Goal: Transaction & Acquisition: Obtain resource

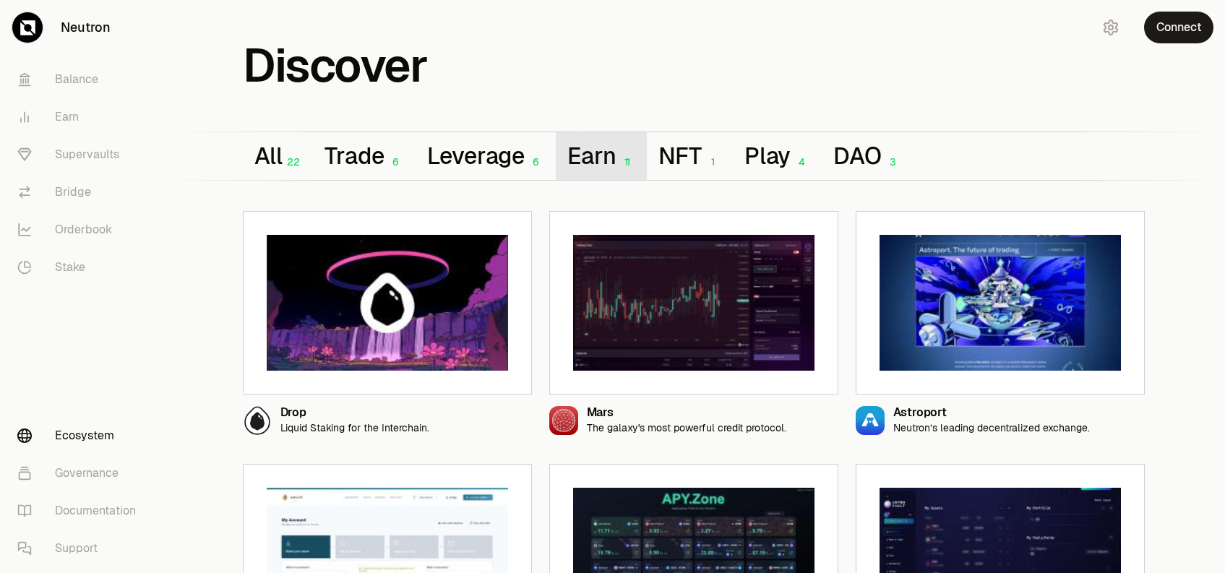
click at [580, 150] on button "Earn 11" at bounding box center [601, 156] width 91 height 48
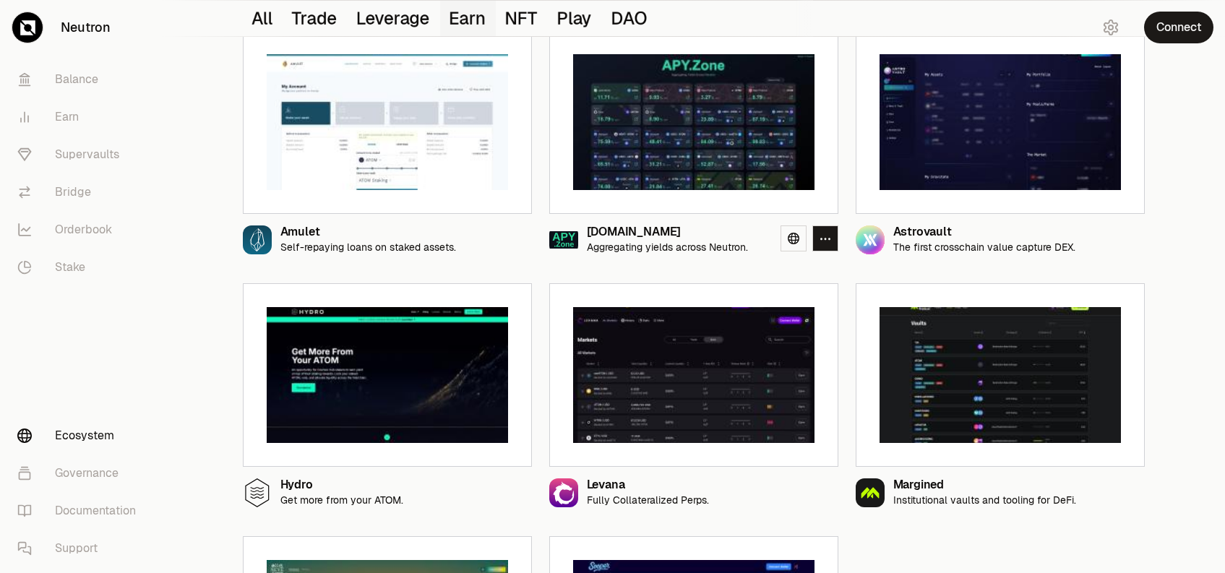
scroll to position [361, 0]
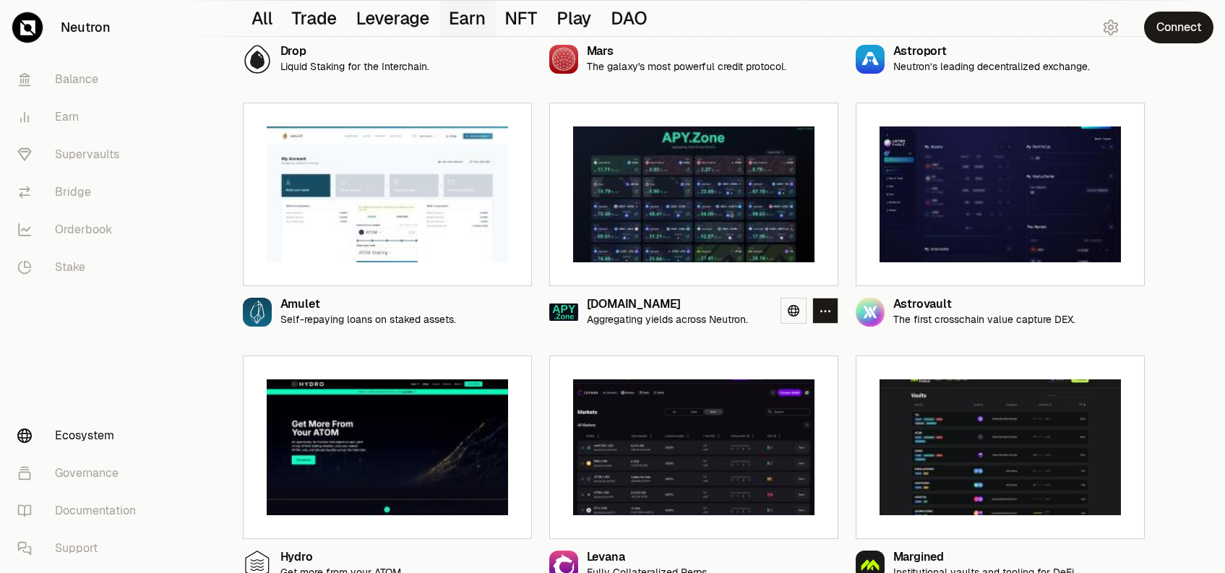
click at [682, 234] on img at bounding box center [693, 194] width 241 height 136
click at [87, 153] on link "Supervaults" at bounding box center [81, 155] width 150 height 38
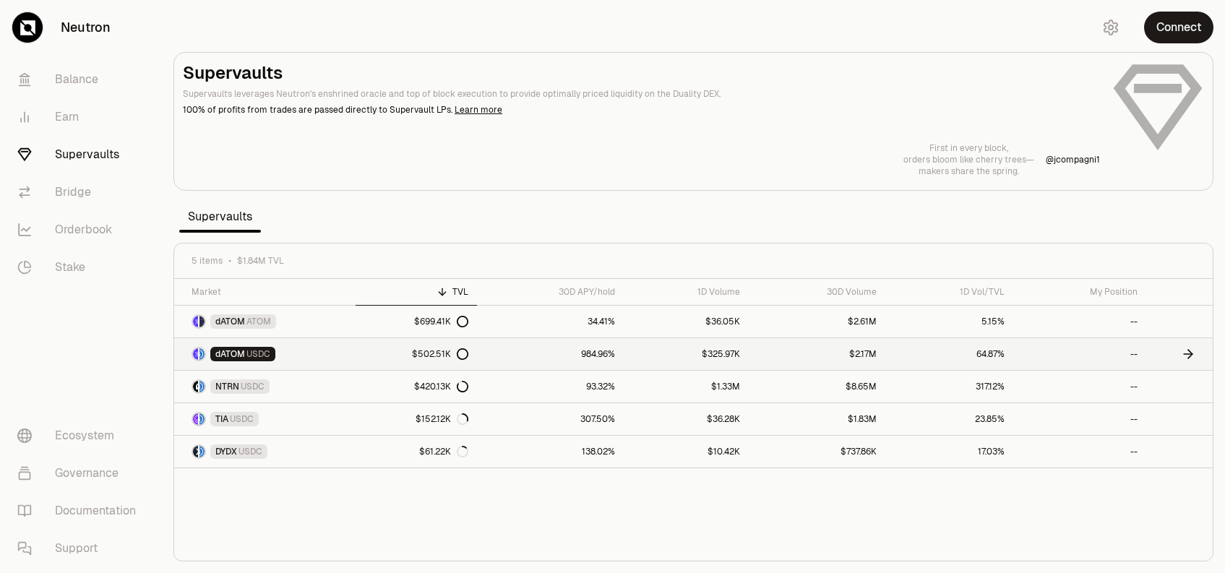
click at [1185, 353] on icon at bounding box center [1188, 354] width 14 height 14
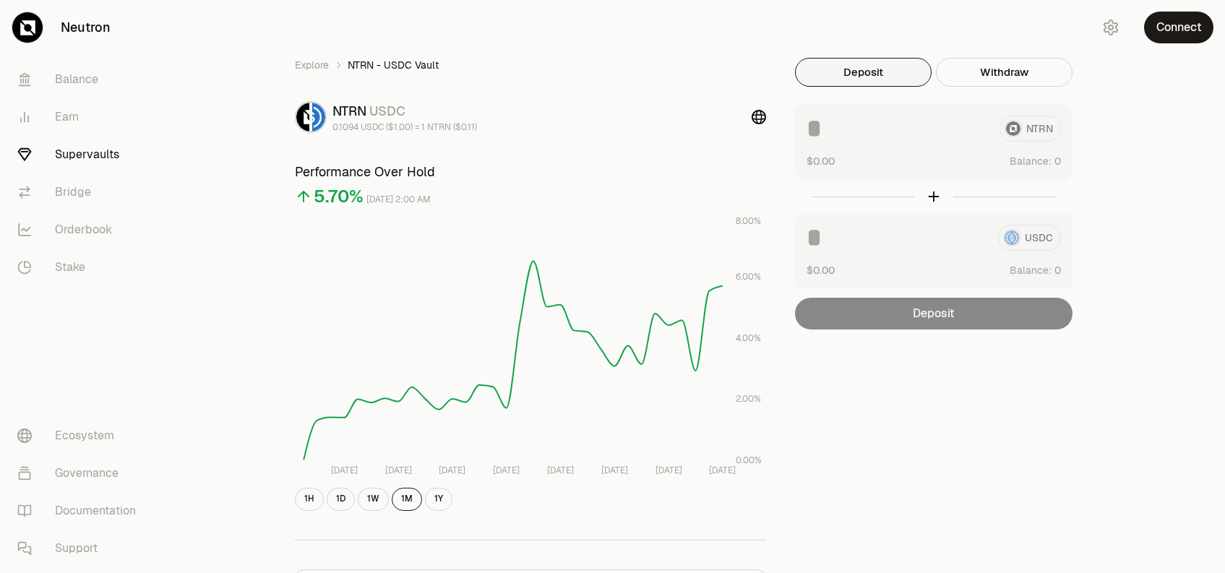
click at [837, 178] on div "NTRN $0.00 Balance:" at bounding box center [933, 142] width 277 height 76
click at [1003, 108] on div "NTRN $0.00 Balance:" at bounding box center [933, 142] width 277 height 76
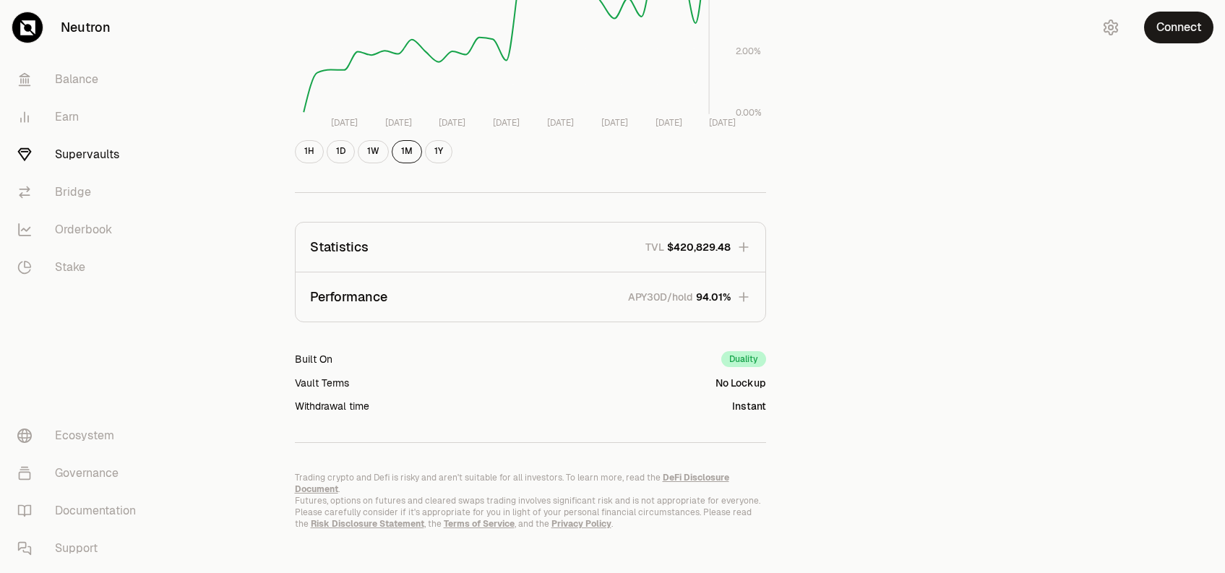
scroll to position [350, 0]
drag, startPoint x: 749, startPoint y: 400, endPoint x: 775, endPoint y: 403, distance: 25.4
click at [775, 403] on div "Explore NTRN - USDC Vault NTRN USDC 0.1094 USDC ($1.00) = 1 NTRN ($0.11) Perfor…" at bounding box center [530, 116] width 506 height 819
drag, startPoint x: 710, startPoint y: 384, endPoint x: 767, endPoint y: 383, distance: 57.1
click at [767, 383] on div "Explore NTRN - USDC Vault NTRN USDC 0.1094 USDC ($1.00) = 1 NTRN ($0.11) Perfor…" at bounding box center [530, 116] width 506 height 819
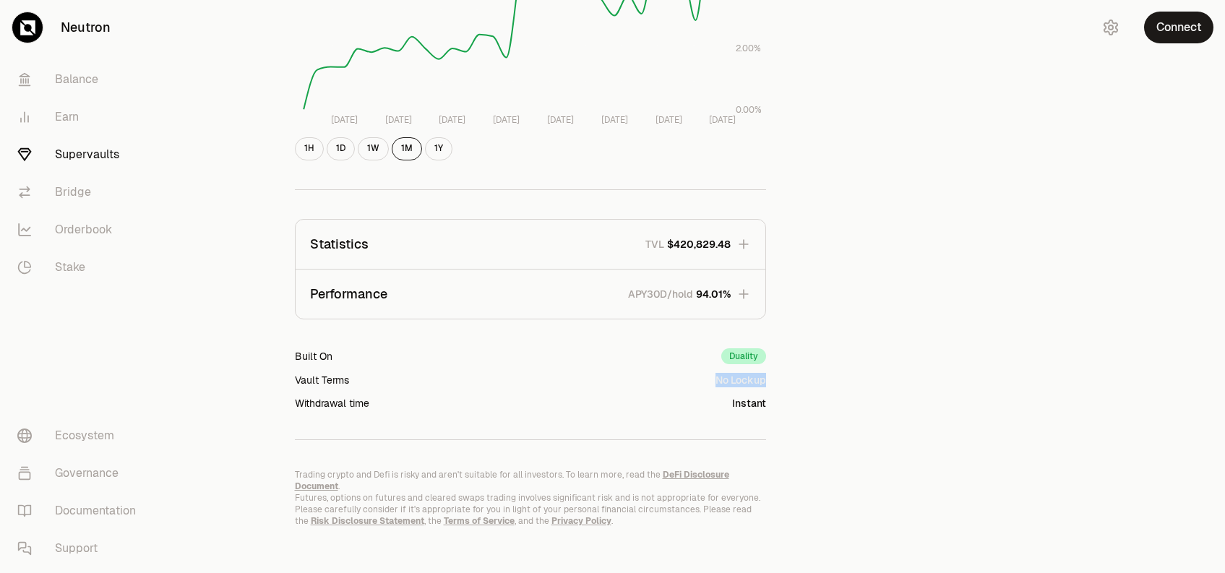
click at [739, 288] on icon "button" at bounding box center [743, 294] width 14 height 14
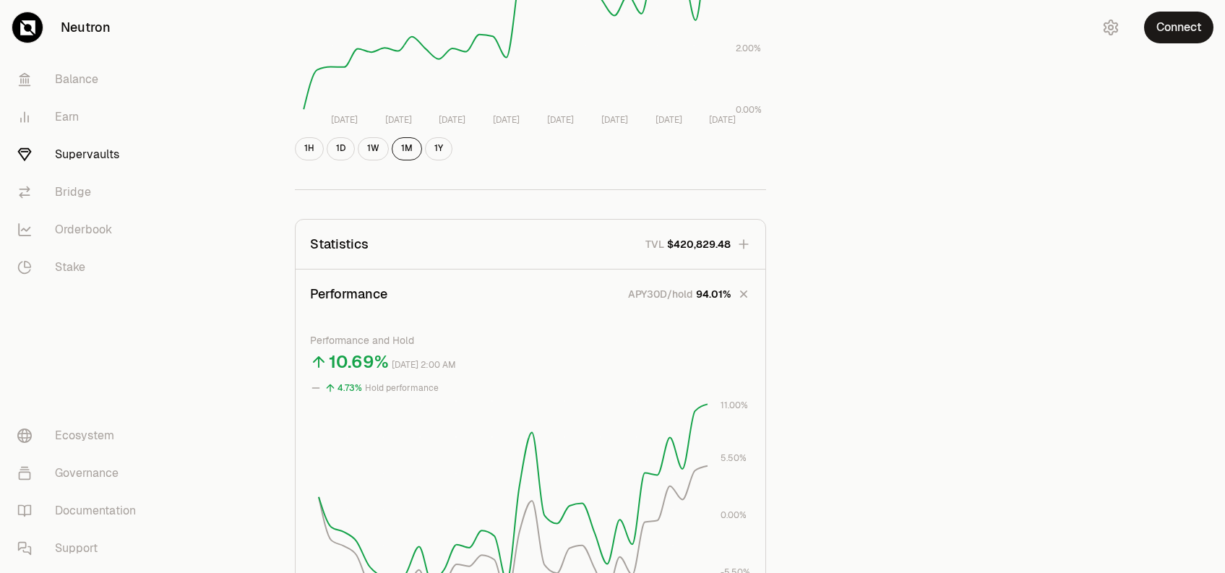
click at [744, 296] on icon "button" at bounding box center [743, 294] width 20 height 20
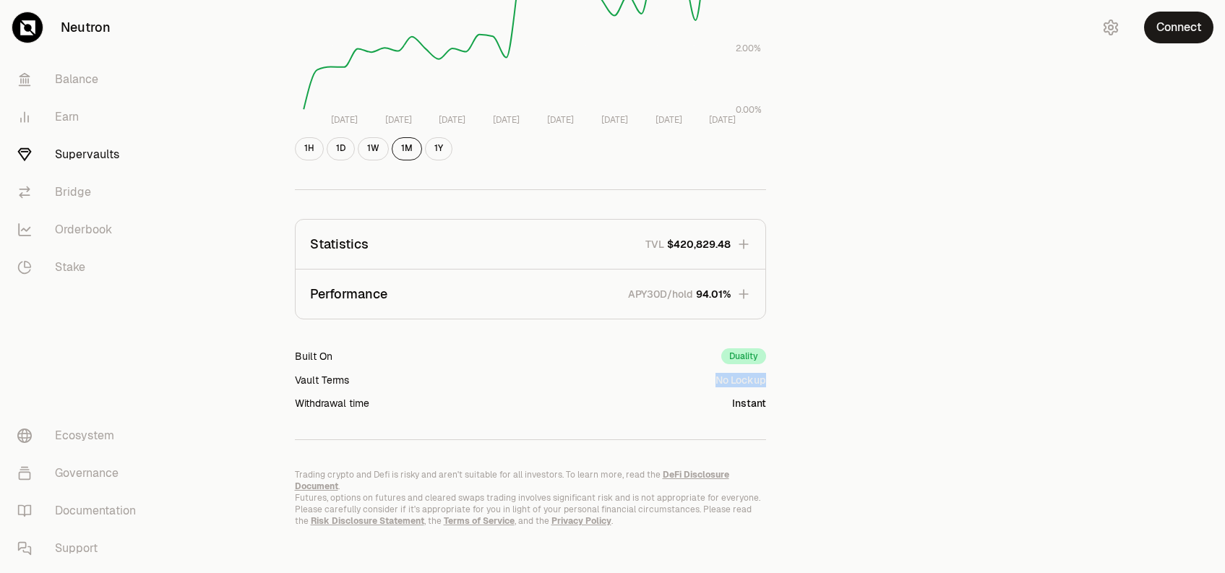
click at [735, 245] on button "Statistics TVL $420,829.48" at bounding box center [531, 244] width 470 height 49
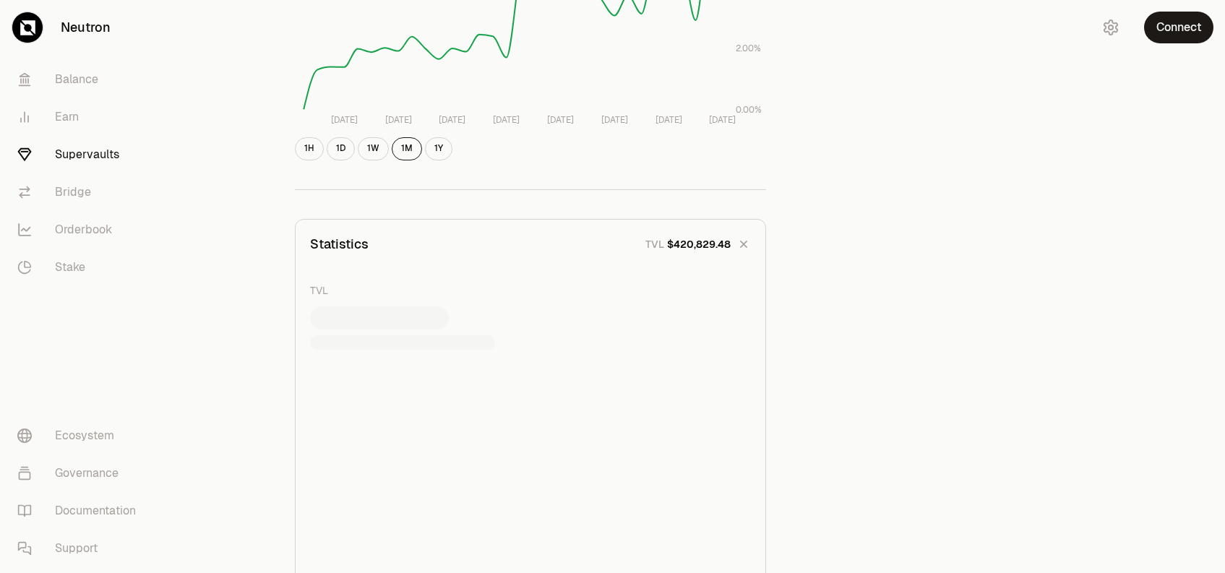
click at [742, 249] on icon "button" at bounding box center [743, 244] width 20 height 20
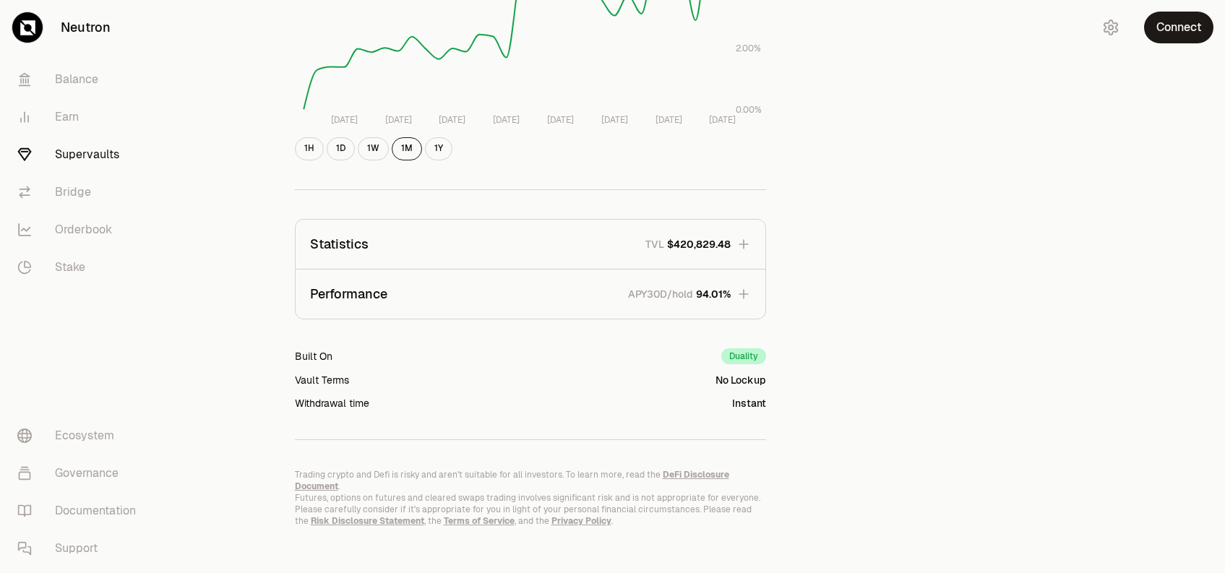
click at [1187, 45] on div "Connect" at bounding box center [1155, 27] width 139 height 55
click at [1184, 38] on button "Connect" at bounding box center [1178, 28] width 69 height 32
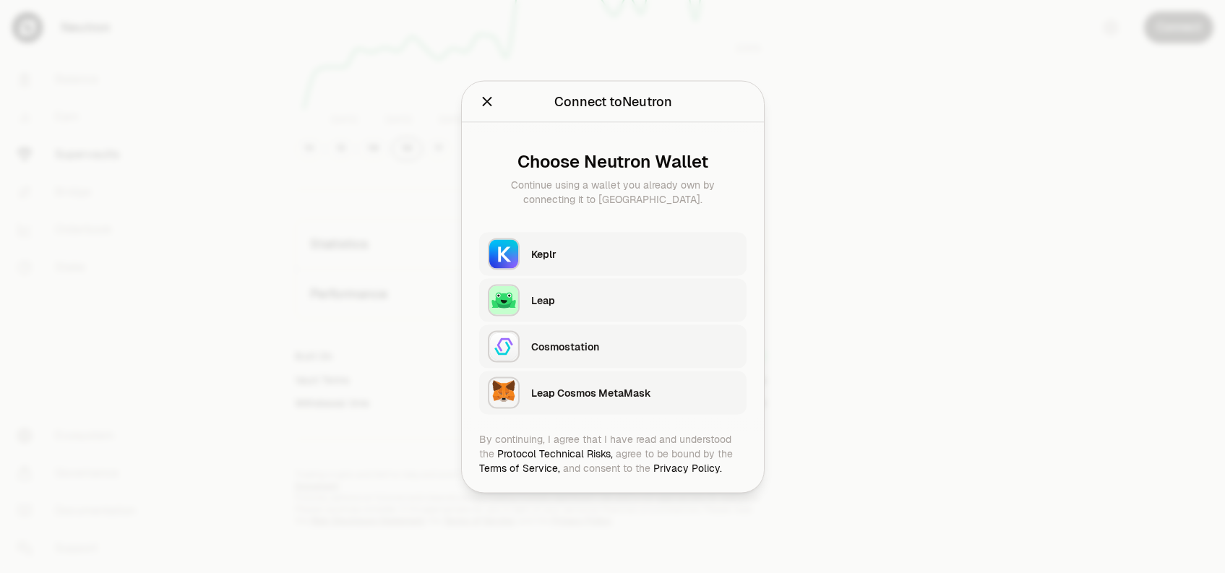
click at [601, 404] on div "Leap Cosmos MetaMask" at bounding box center [638, 392] width 215 height 33
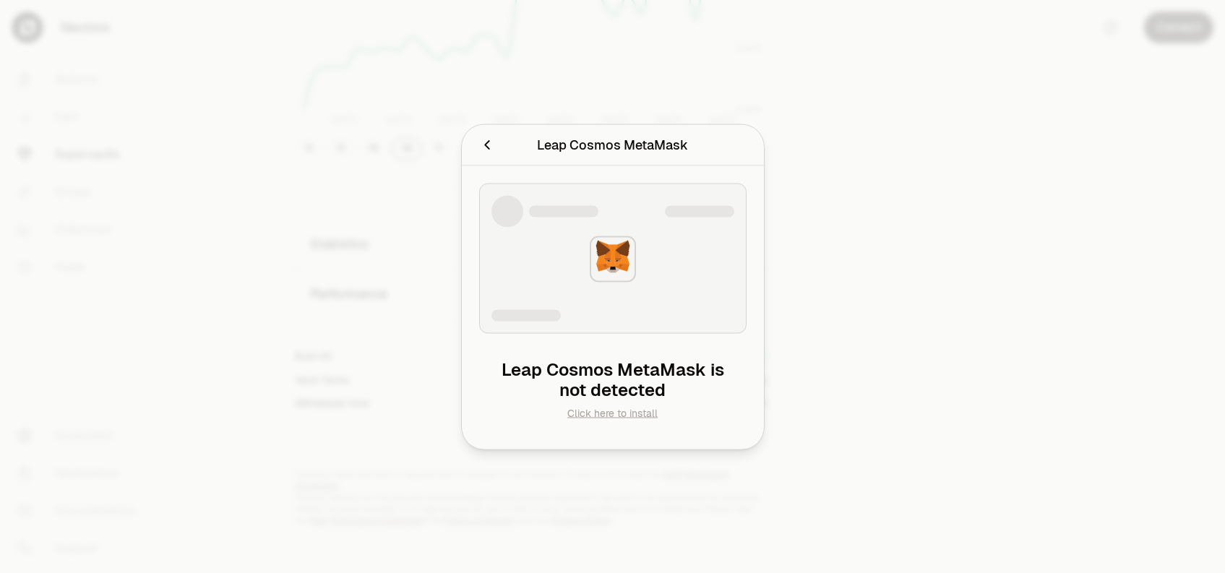
click at [613, 409] on link "Click here to install" at bounding box center [612, 412] width 90 height 13
click at [490, 139] on icon "Cancel" at bounding box center [487, 145] width 16 height 16
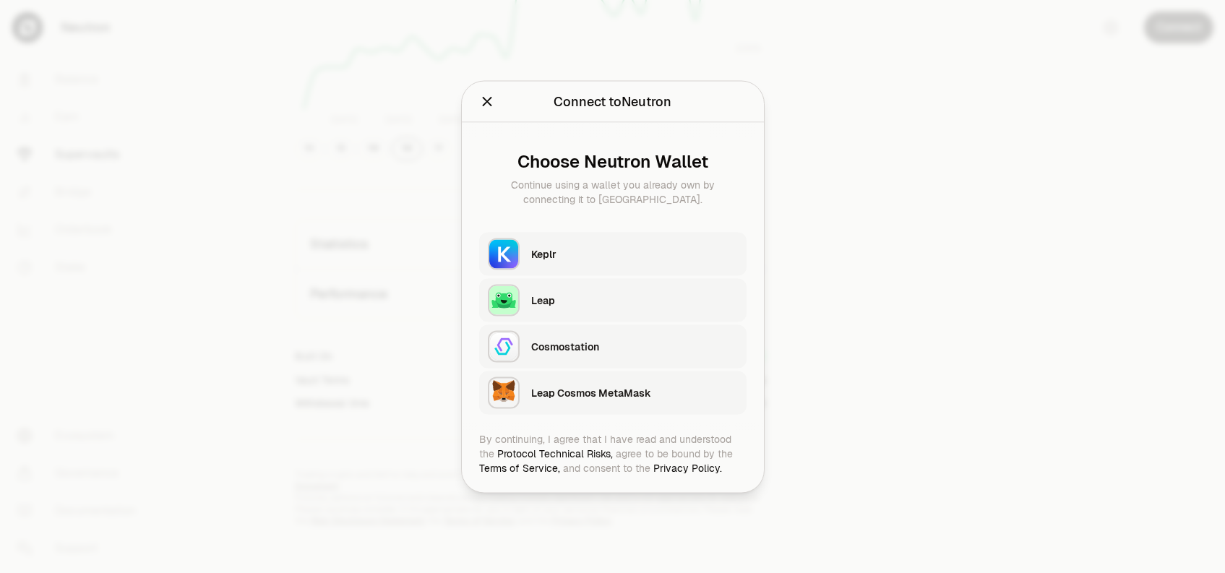
click at [600, 403] on div "Leap Cosmos MetaMask" at bounding box center [638, 392] width 215 height 33
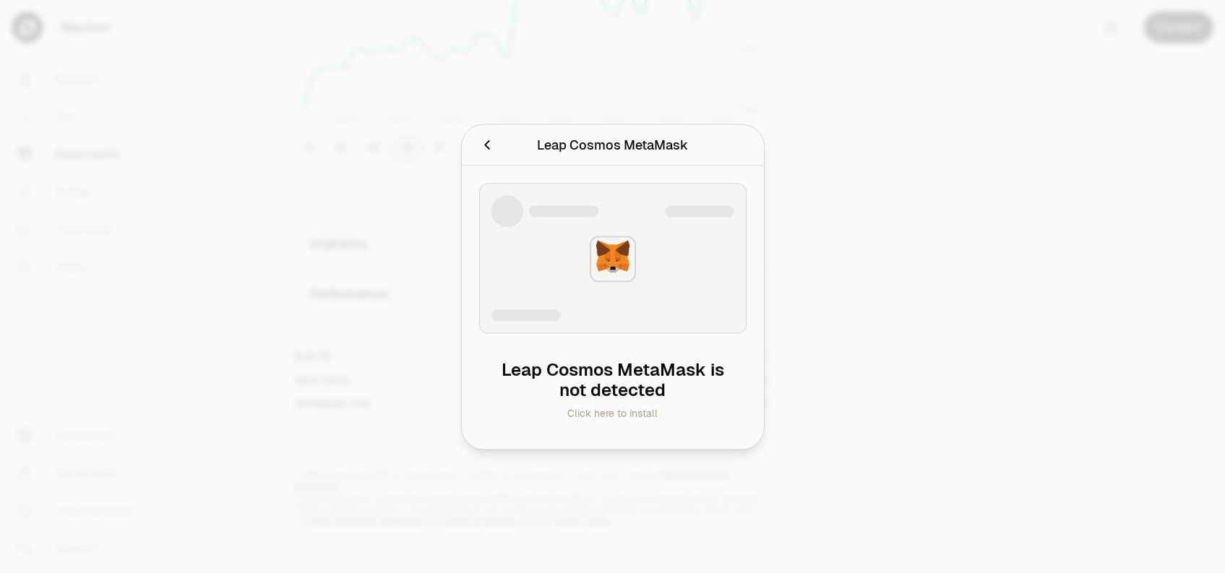
click at [920, 357] on div at bounding box center [612, 286] width 1225 height 573
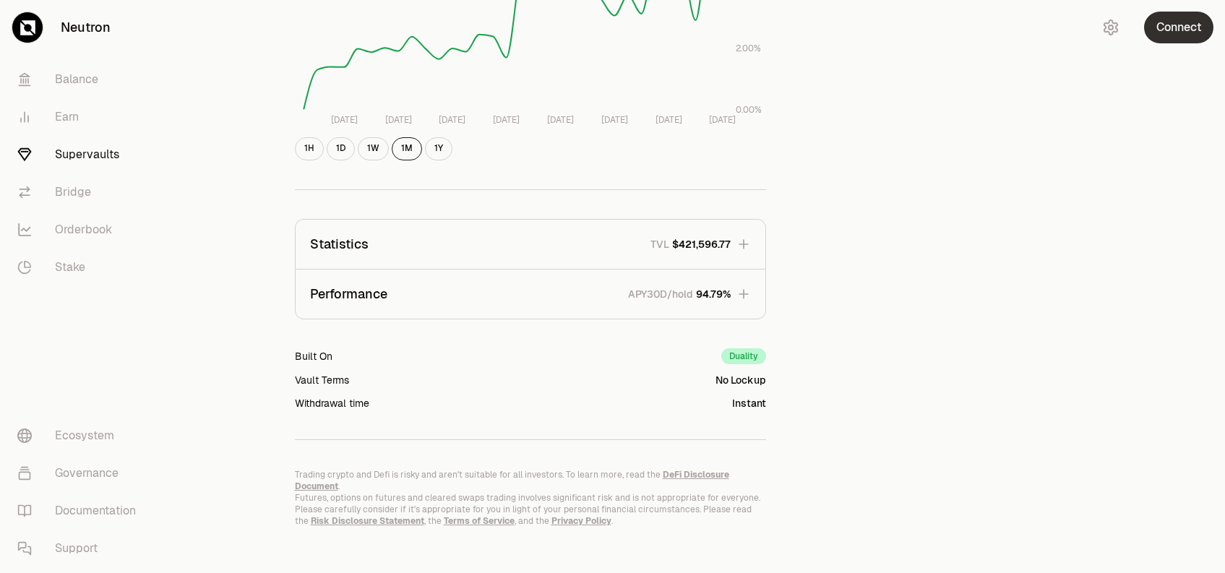
click at [1177, 35] on button "Connect" at bounding box center [1178, 28] width 69 height 32
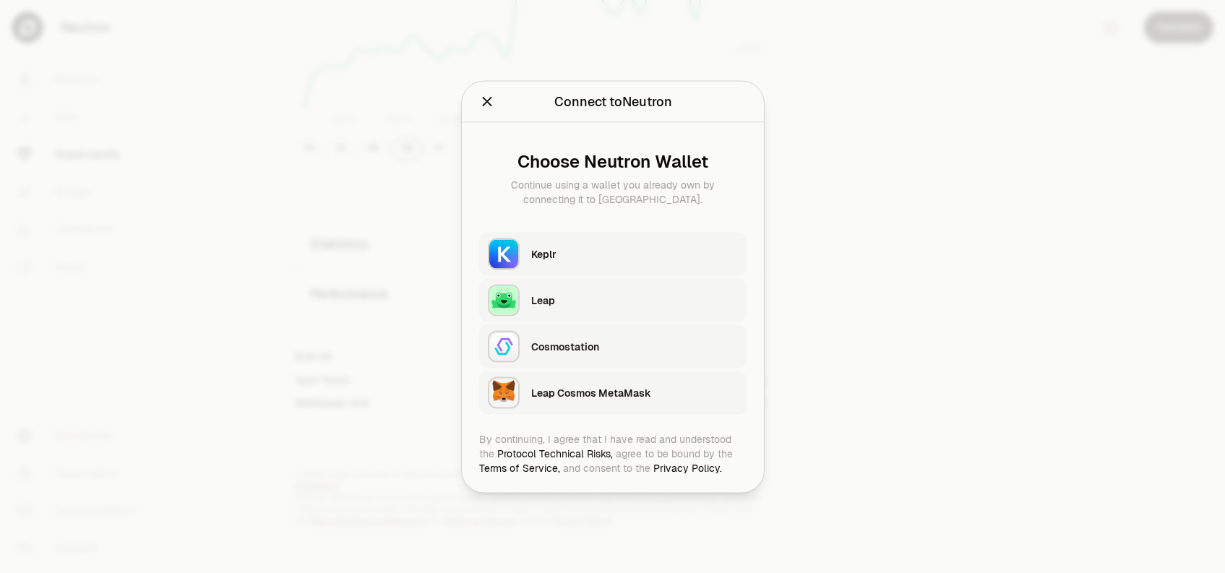
click at [578, 389] on div "Leap Cosmos MetaMask" at bounding box center [634, 392] width 207 height 14
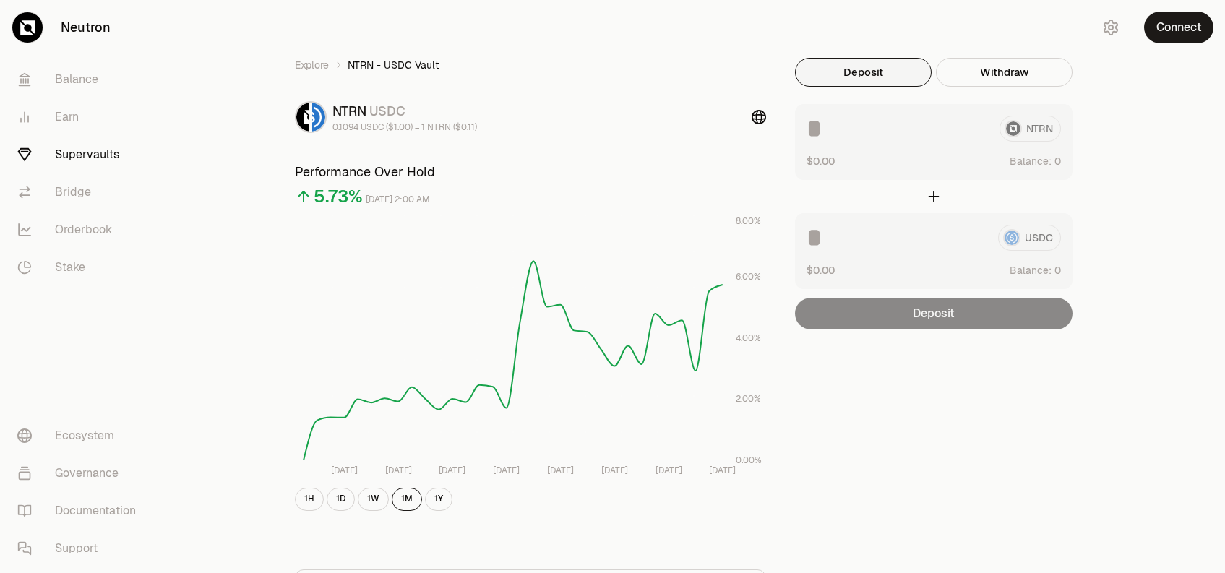
scroll to position [350, 0]
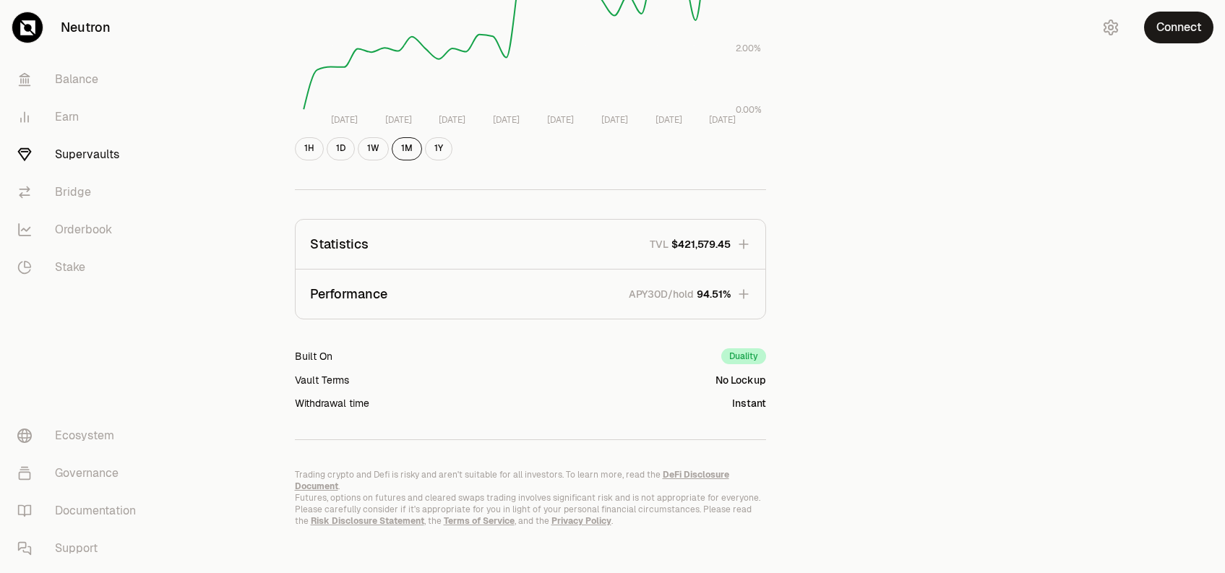
click at [1163, 102] on div "Explore NTRN - USDC Vault NTRN USDC 0.1094 USDC ($1.00) = 1 NTRN ($0.11) Perfor…" at bounding box center [693, 117] width 1063 height 935
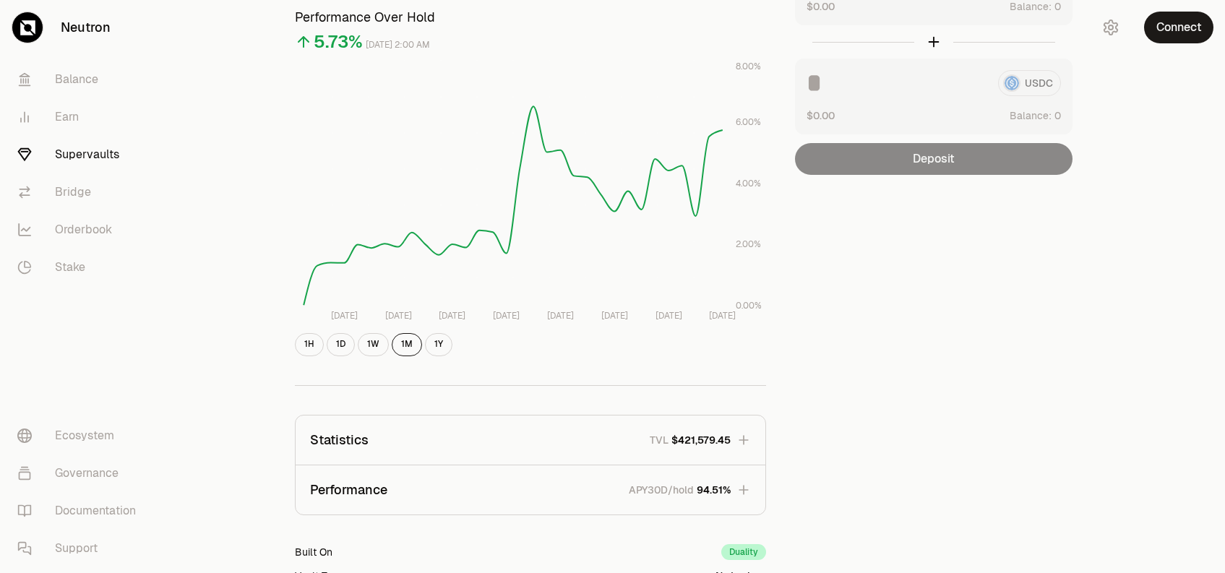
scroll to position [0, 0]
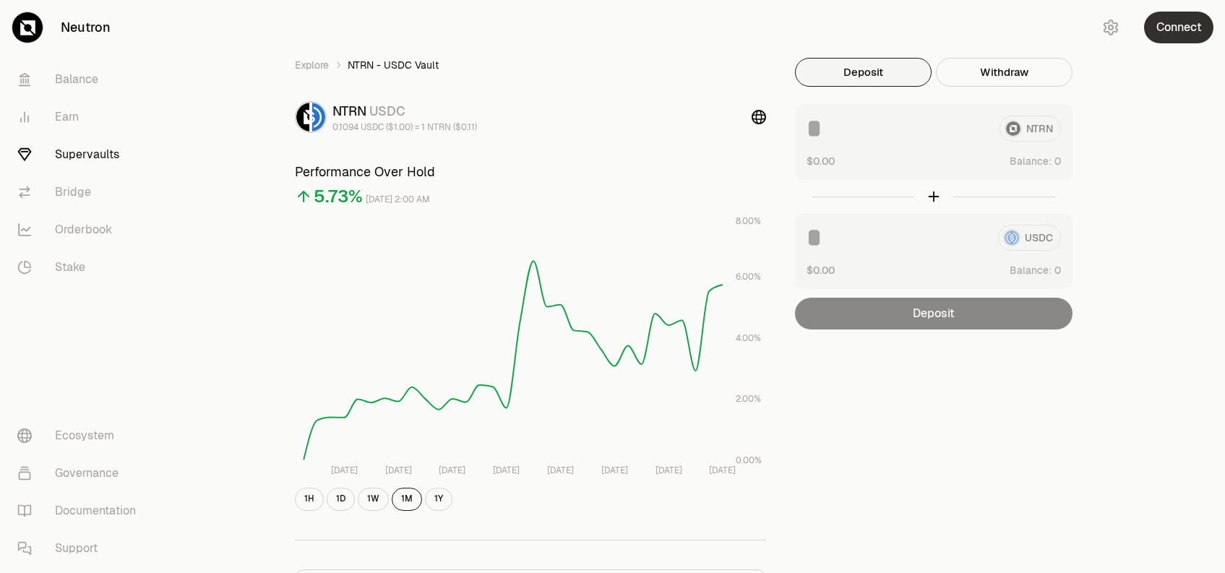
click at [1176, 28] on button "Connect" at bounding box center [1178, 28] width 69 height 32
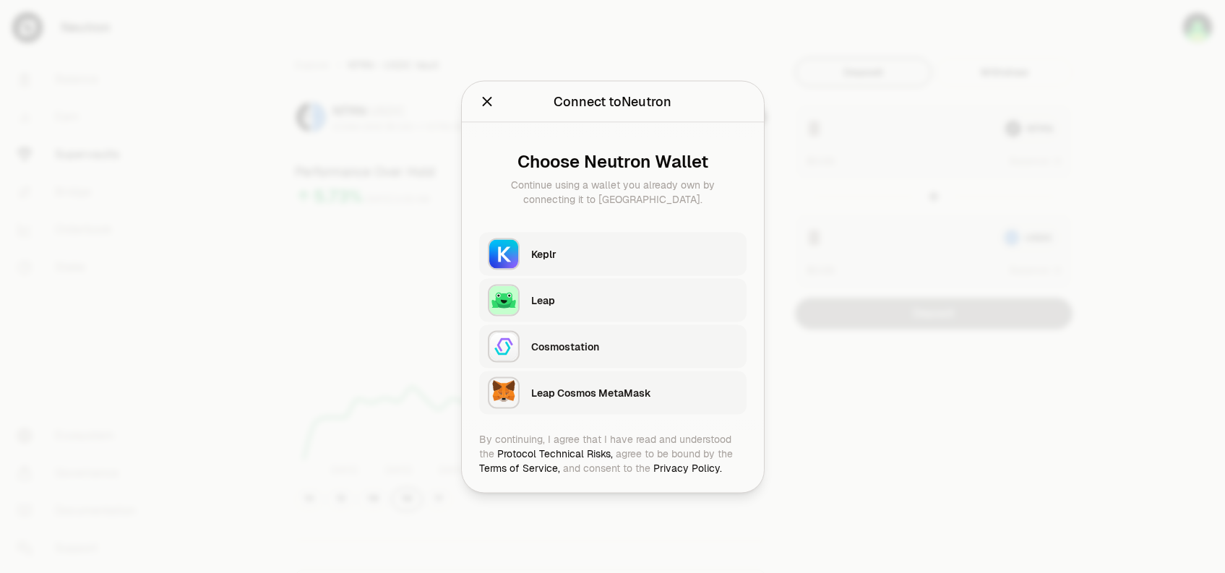
click at [606, 404] on div "Leap Cosmos MetaMask" at bounding box center [638, 392] width 215 height 33
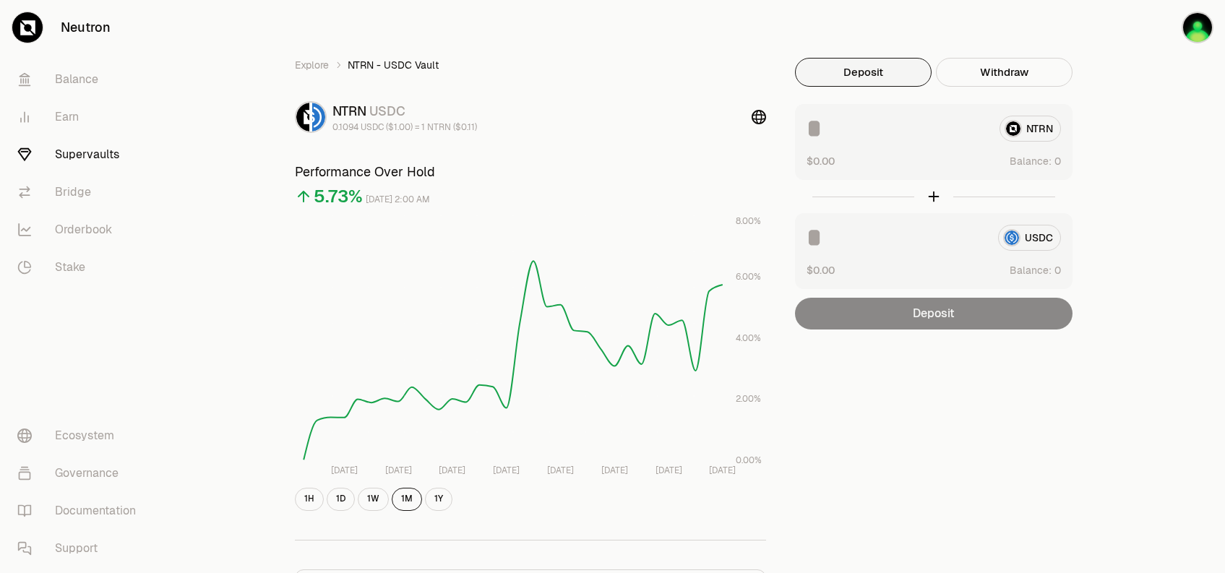
click at [853, 131] on input at bounding box center [896, 129] width 181 height 26
click at [856, 142] on div "NTRN $0.00 Balance:" at bounding box center [933, 142] width 277 height 76
drag, startPoint x: 840, startPoint y: 126, endPoint x: 762, endPoint y: 124, distance: 78.8
click at [762, 124] on div "Explore NTRN - USDC Vault NTRN USDC 0.1094 USDC ($1.00) = 1 NTRN ($0.11) Perfor…" at bounding box center [693, 467] width 832 height 819
type input "**"
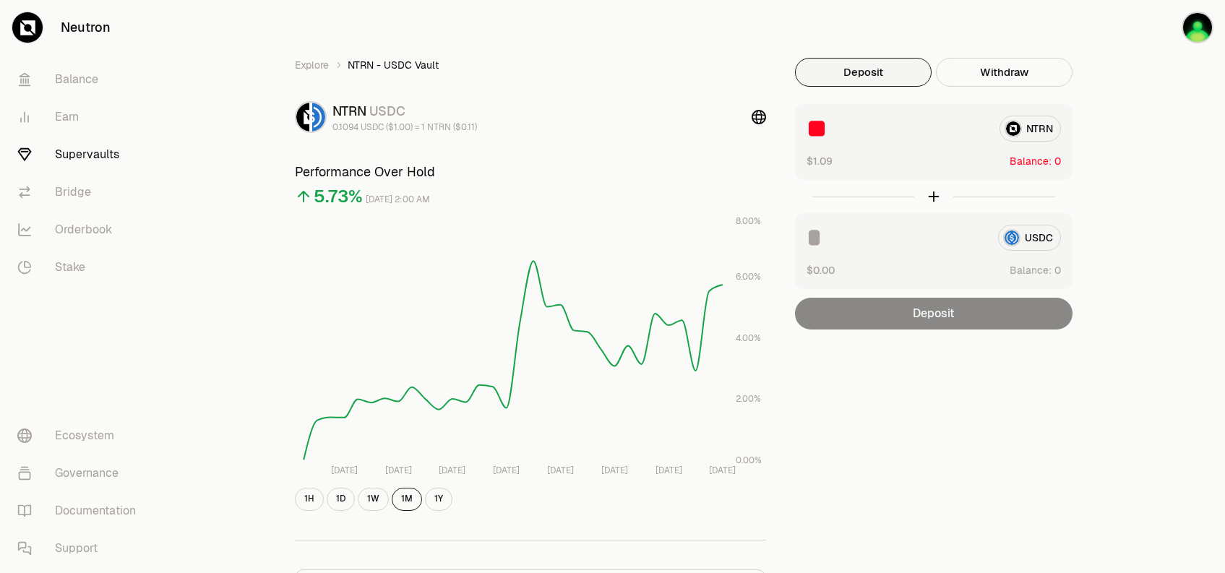
drag, startPoint x: 846, startPoint y: 231, endPoint x: 796, endPoint y: 237, distance: 50.3
click at [796, 237] on div "USDC $0.00 Balance:" at bounding box center [933, 251] width 277 height 76
type input "**"
click at [942, 315] on div "Deposit" at bounding box center [933, 314] width 277 height 32
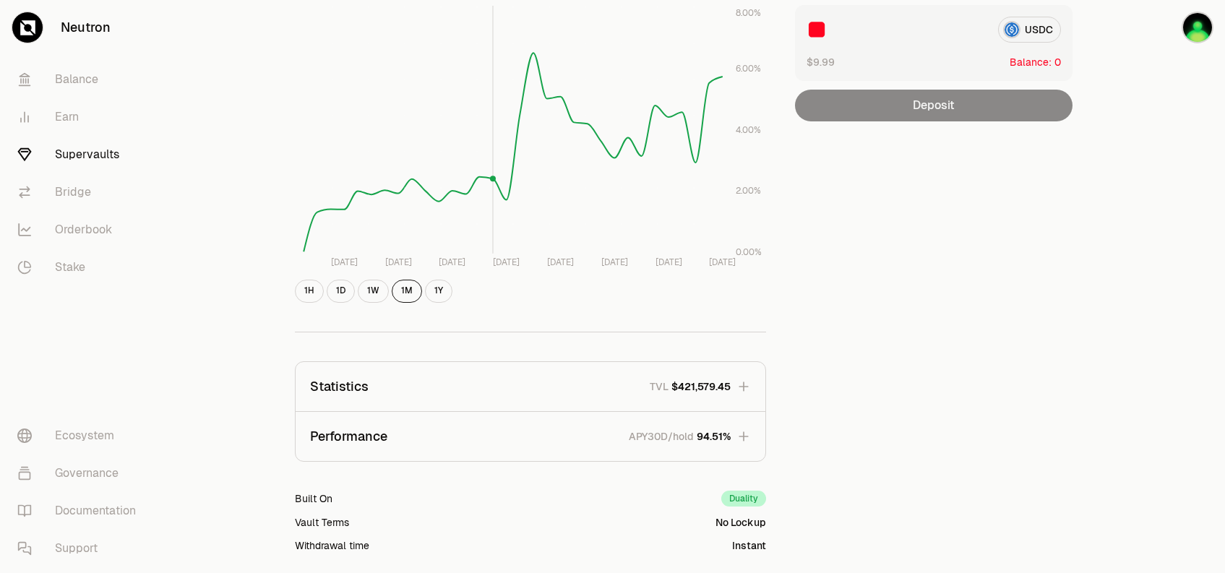
scroll to position [350, 0]
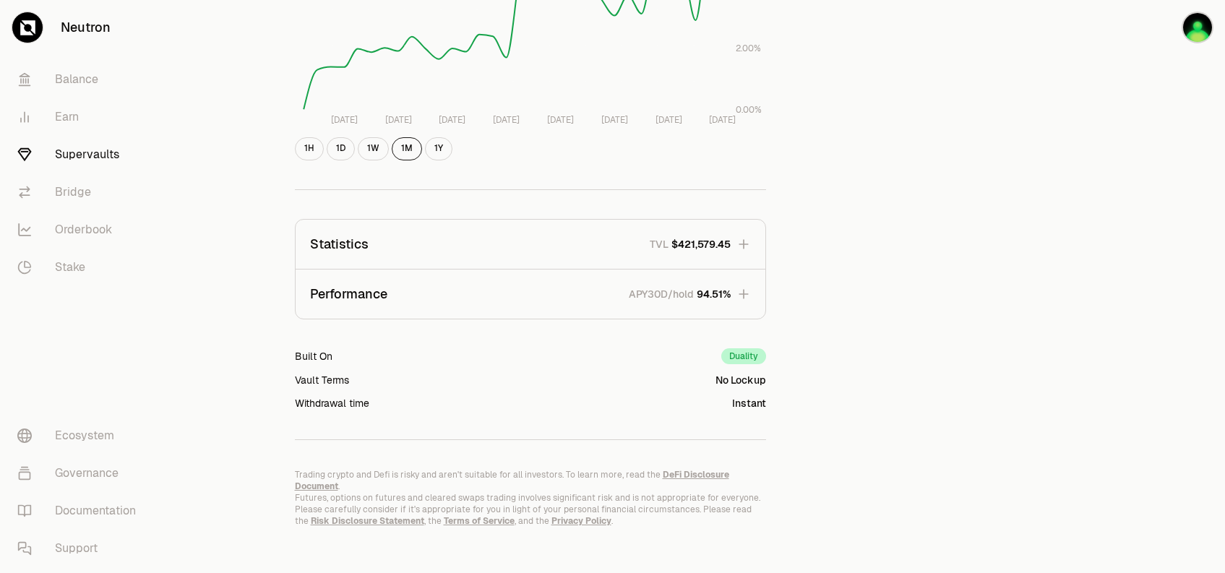
click at [742, 294] on icon "button" at bounding box center [743, 293] width 9 height 9
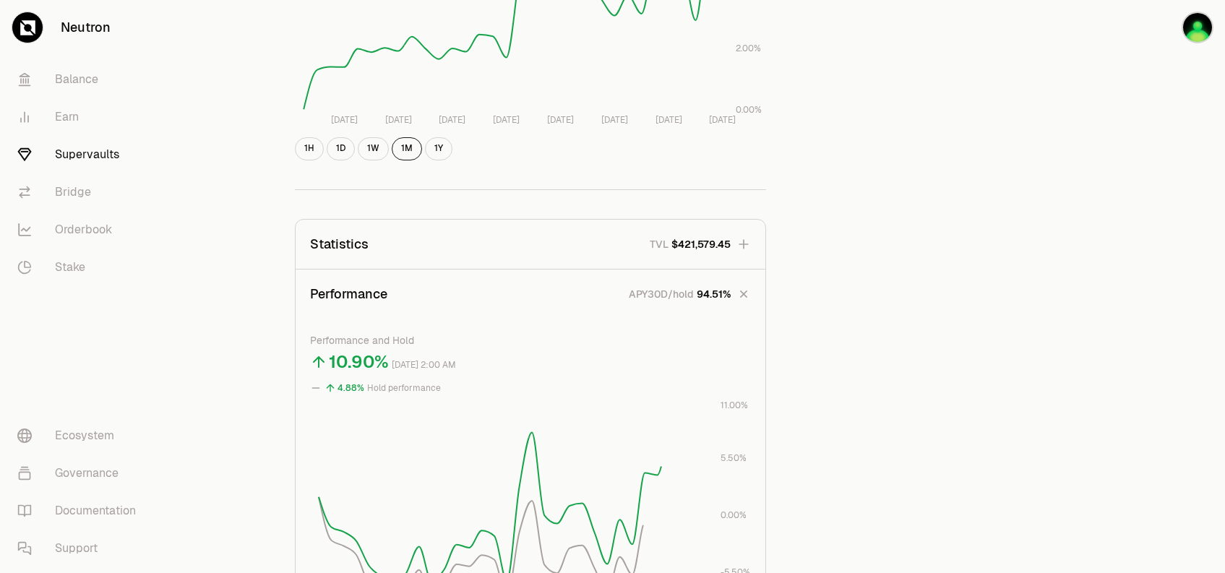
click at [742, 294] on icon "button" at bounding box center [743, 294] width 20 height 20
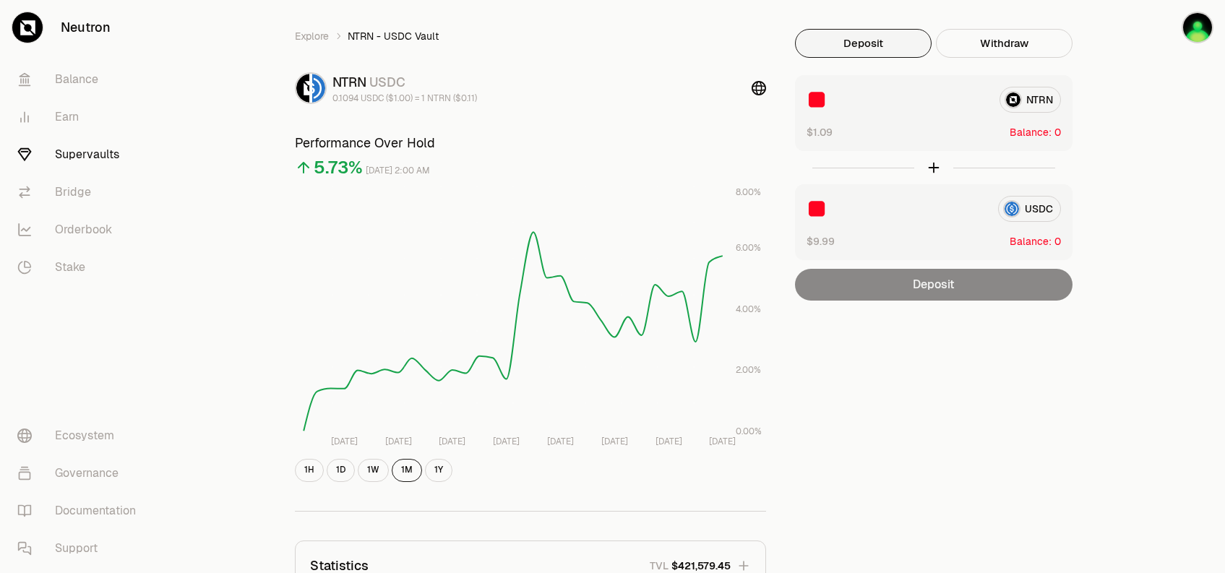
scroll to position [0, 0]
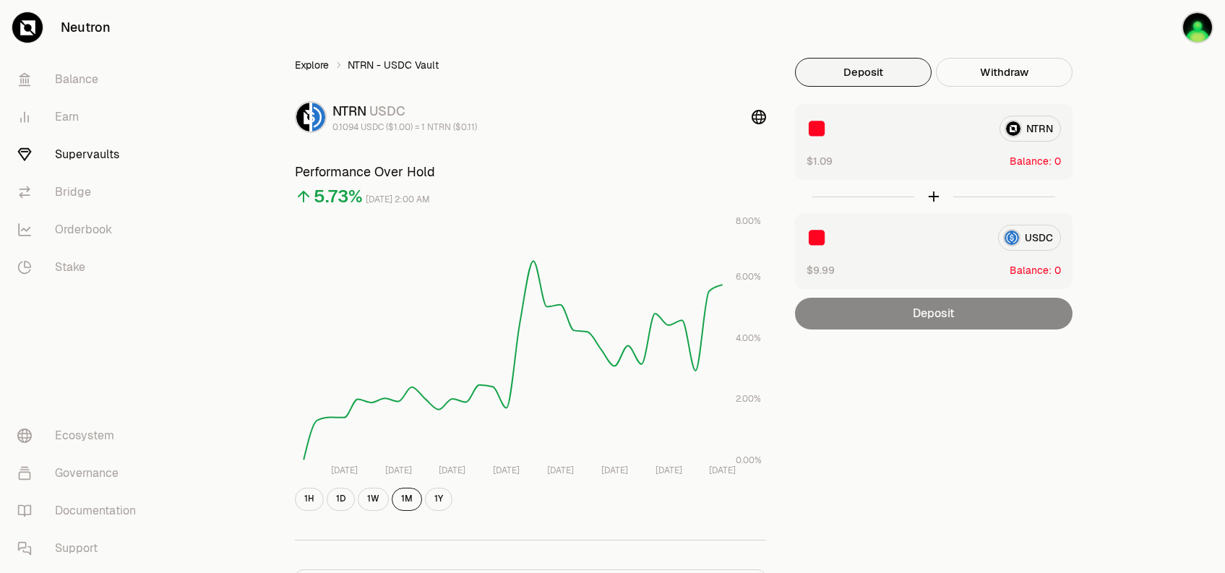
click at [316, 69] on link "Explore" at bounding box center [312, 65] width 34 height 14
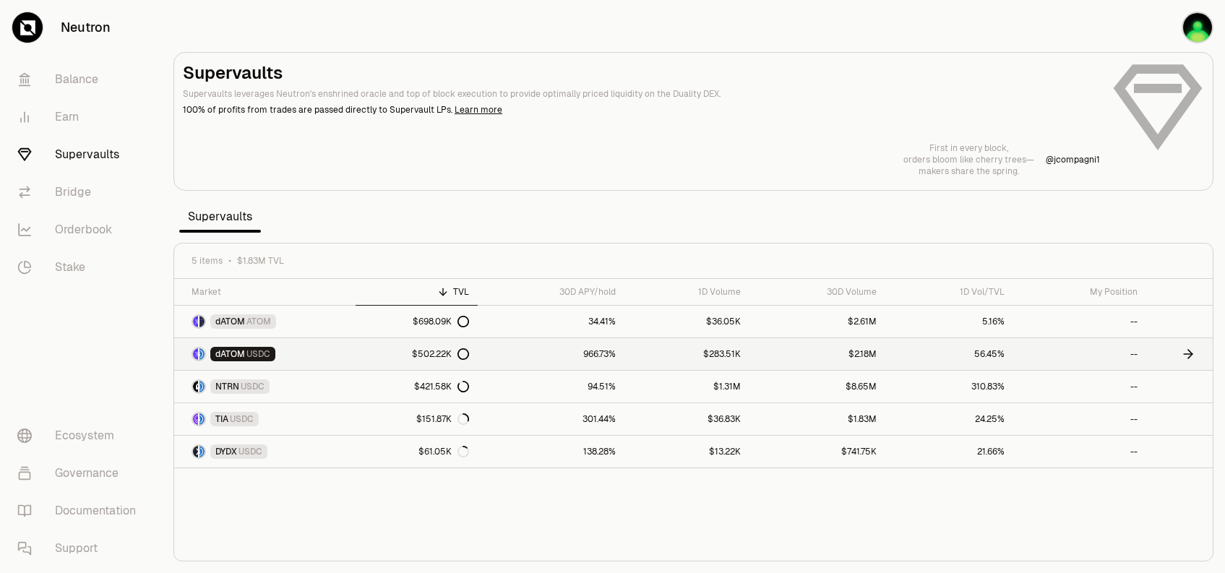
click at [249, 356] on span "USDC" at bounding box center [258, 354] width 24 height 12
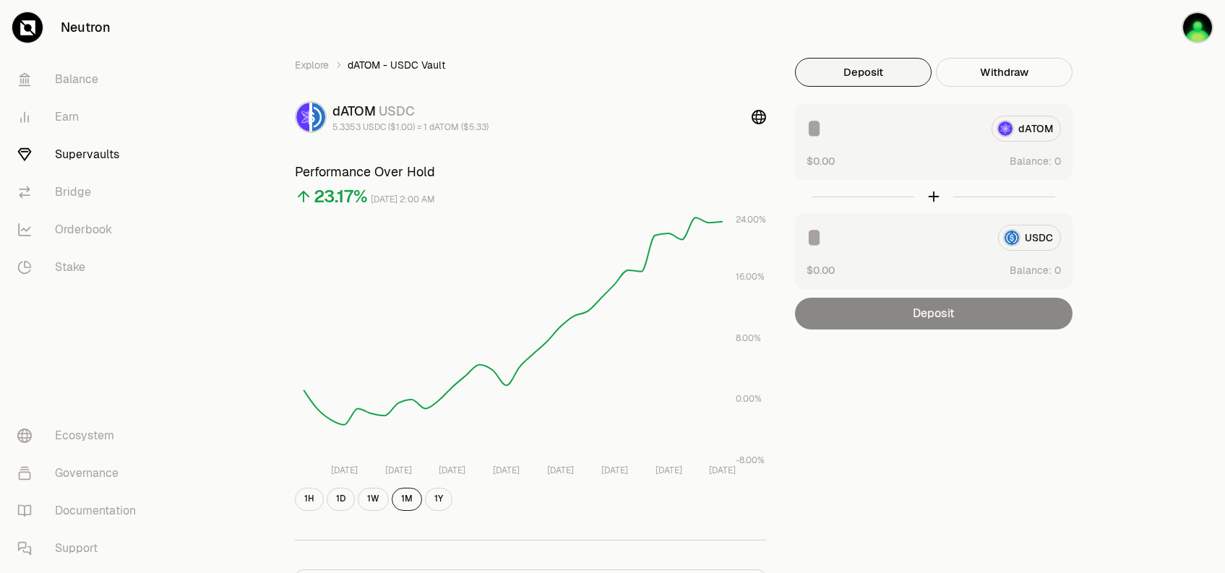
drag, startPoint x: 930, startPoint y: 193, endPoint x: 952, endPoint y: 199, distance: 22.4
click at [952, 199] on div at bounding box center [933, 196] width 277 height 33
click at [1033, 132] on div "dATOM" at bounding box center [933, 129] width 254 height 26
